Goal: Information Seeking & Learning: Learn about a topic

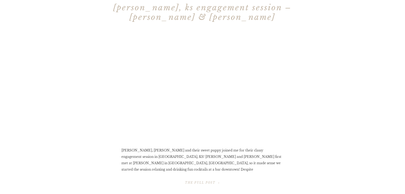
scroll to position [719, 0]
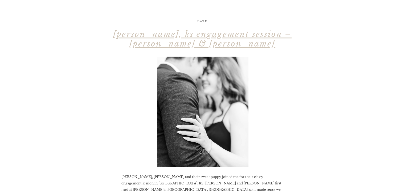
click at [239, 34] on link "[PERSON_NAME], KS Engagement Session – [PERSON_NAME] & [PERSON_NAME]" at bounding box center [202, 38] width 178 height 19
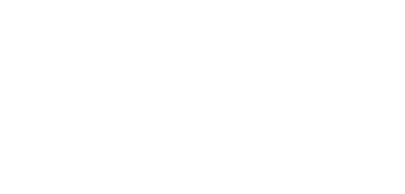
scroll to position [1158, 0]
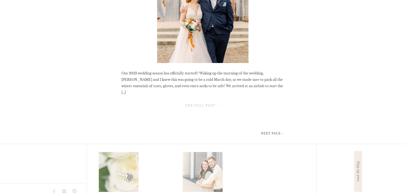
scroll to position [2164, 0]
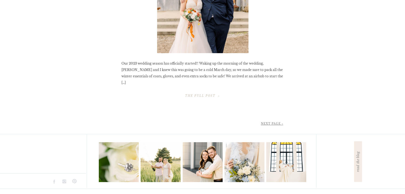
click at [277, 123] on link "NEXT Page »" at bounding box center [272, 123] width 22 height 3
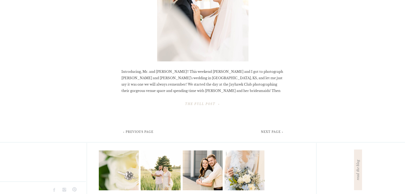
scroll to position [2164, 0]
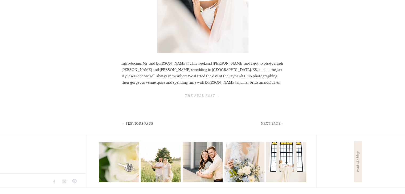
click at [276, 124] on link "NEXT Page »" at bounding box center [272, 123] width 22 height 3
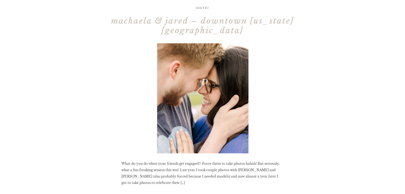
scroll to position [1384, 0]
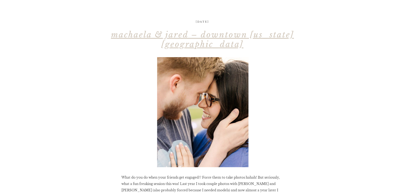
click at [186, 35] on link "Machaela & Jared – downtown Kansas City" at bounding box center [202, 39] width 183 height 19
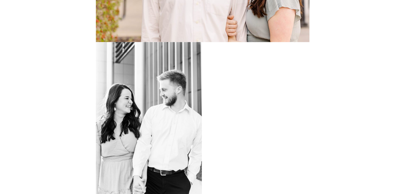
scroll to position [745, 0]
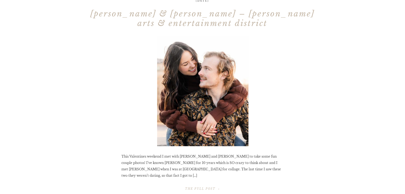
scroll to position [2076, 0]
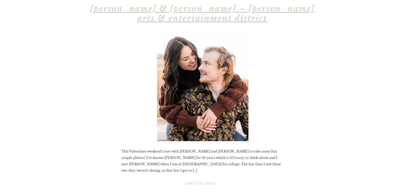
click at [215, 11] on link "Chloe & Trevor – NOTO Arts & Entertainment District" at bounding box center [202, 13] width 224 height 19
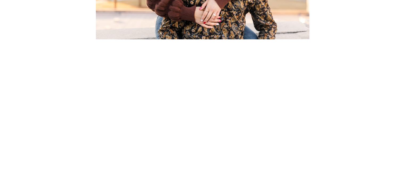
scroll to position [1715, 0]
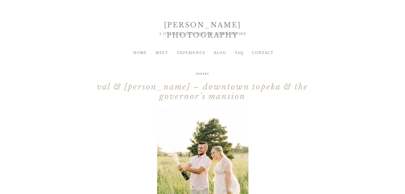
scroll to position [2164, 0]
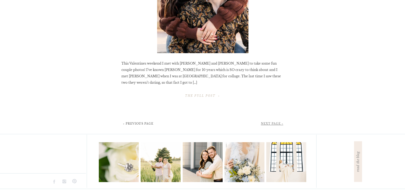
drag, startPoint x: 0, startPoint y: 0, endPoint x: 271, endPoint y: 124, distance: 298.3
click at [271, 124] on link "NEXT Page »" at bounding box center [272, 123] width 22 height 3
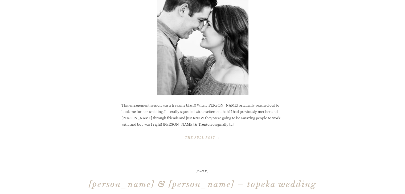
scroll to position [1624, 0]
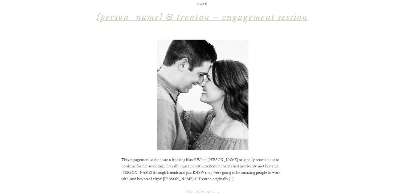
click at [190, 18] on link "Leandra & Trenton – Engagement Session" at bounding box center [202, 17] width 211 height 10
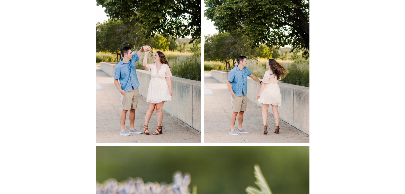
scroll to position [2259, 0]
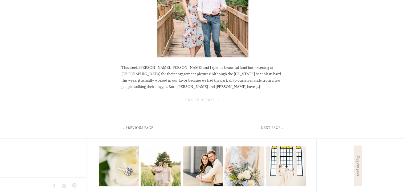
scroll to position [2164, 0]
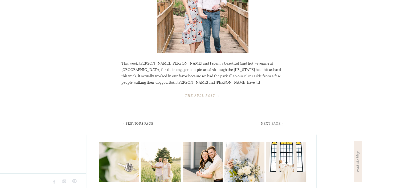
click at [270, 125] on link "NEXT Page »" at bounding box center [272, 123] width 22 height 3
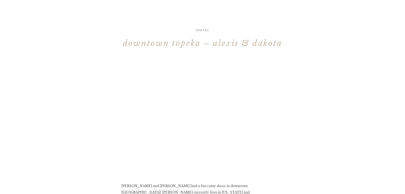
scroll to position [266, 0]
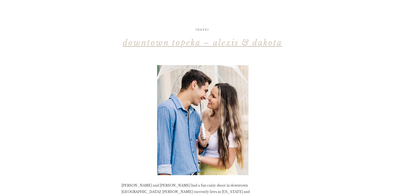
click at [177, 43] on link "Downtown Topeka – Alexis & Dakota" at bounding box center [202, 43] width 159 height 10
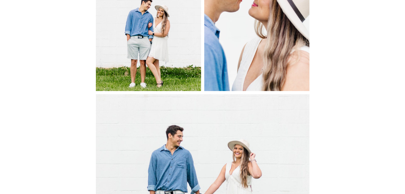
scroll to position [964, 0]
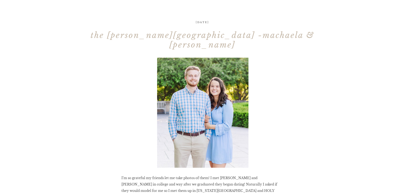
scroll to position [719, 0]
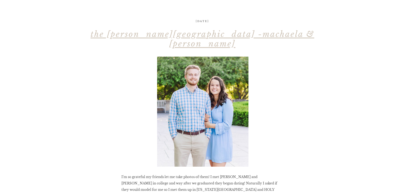
click at [204, 35] on link "The Nelson-Atkins Museum of Art -Machaela & Jared" at bounding box center [202, 38] width 224 height 19
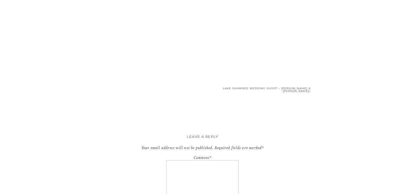
scroll to position [1065, 0]
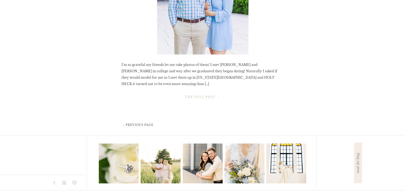
scroll to position [832, 0]
